Goal: Task Accomplishment & Management: Manage account settings

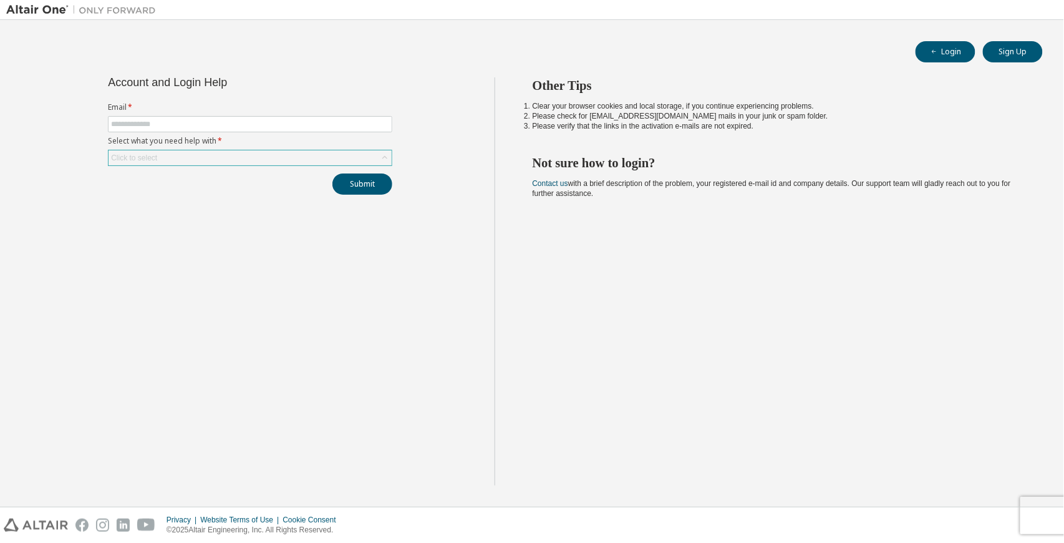
click at [243, 153] on div "Click to select" at bounding box center [250, 157] width 283 height 15
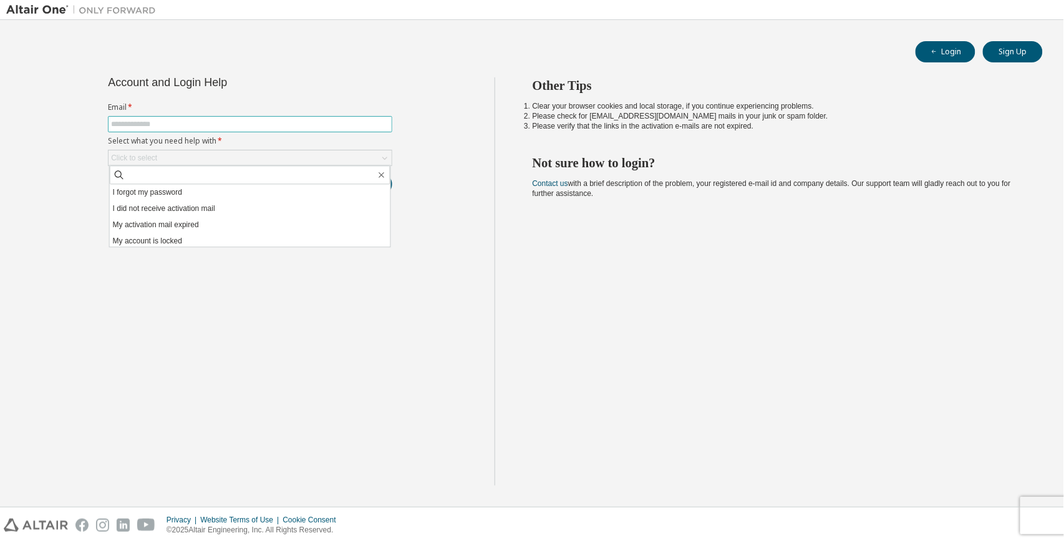
click at [256, 124] on input "text" at bounding box center [250, 124] width 278 height 10
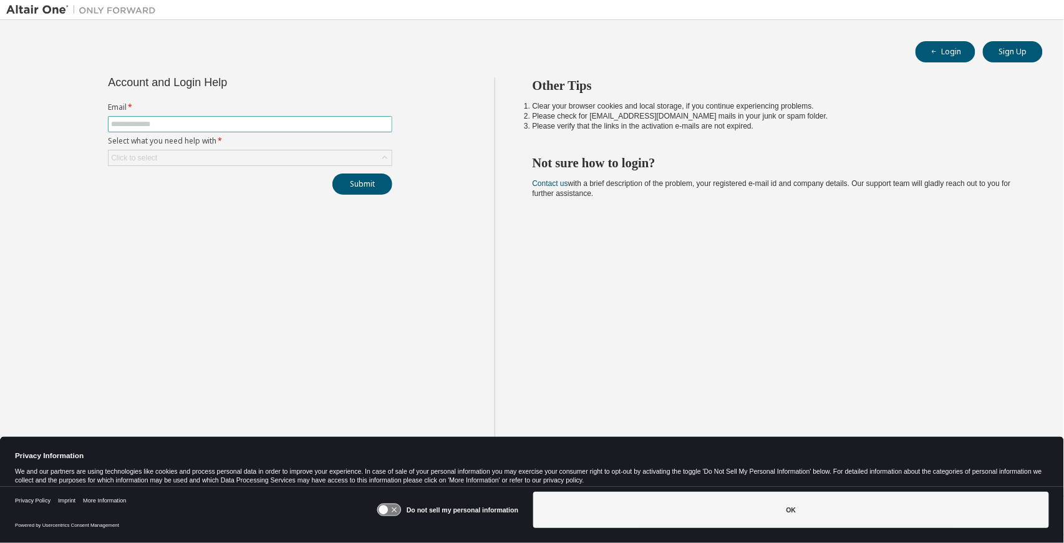
click at [256, 126] on input "text" at bounding box center [250, 124] width 278 height 10
type input "**********"
click at [232, 156] on div "Click to select" at bounding box center [250, 157] width 283 height 15
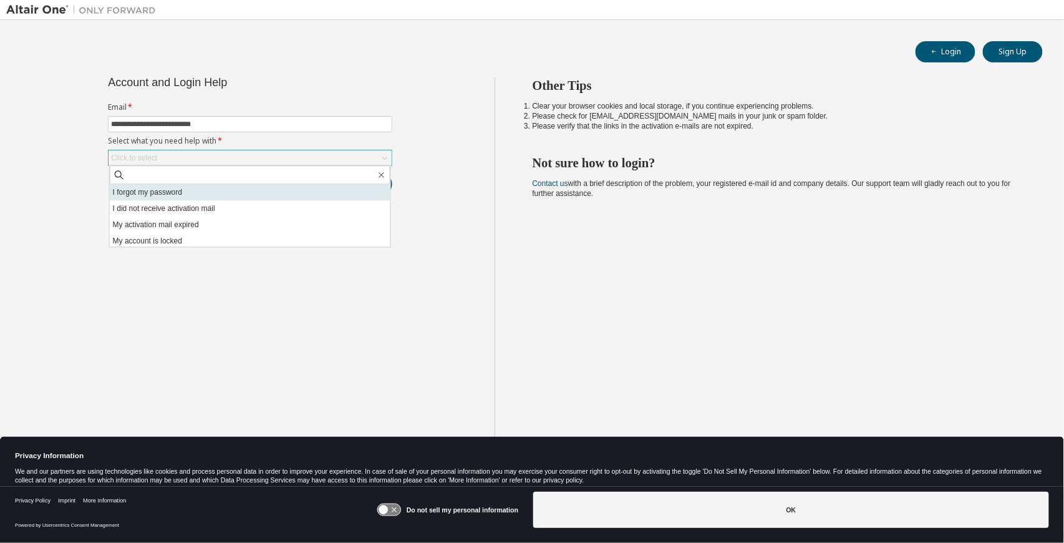
click at [203, 188] on li "I forgot my password" at bounding box center [250, 192] width 281 height 16
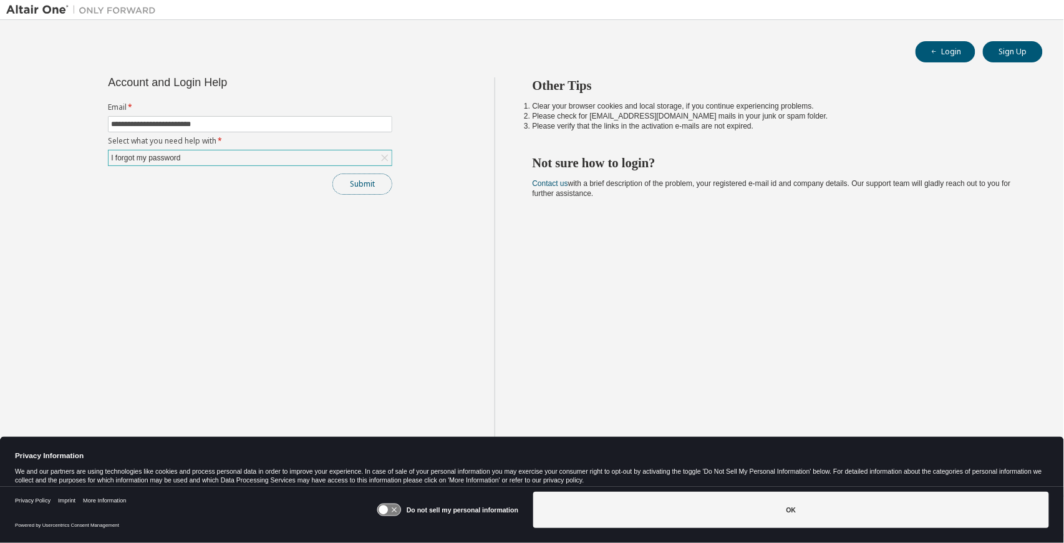
click at [361, 187] on button "Submit" at bounding box center [363, 183] width 60 height 21
click at [354, 183] on button "Submit" at bounding box center [363, 183] width 60 height 21
